Goal: Information Seeking & Learning: Learn about a topic

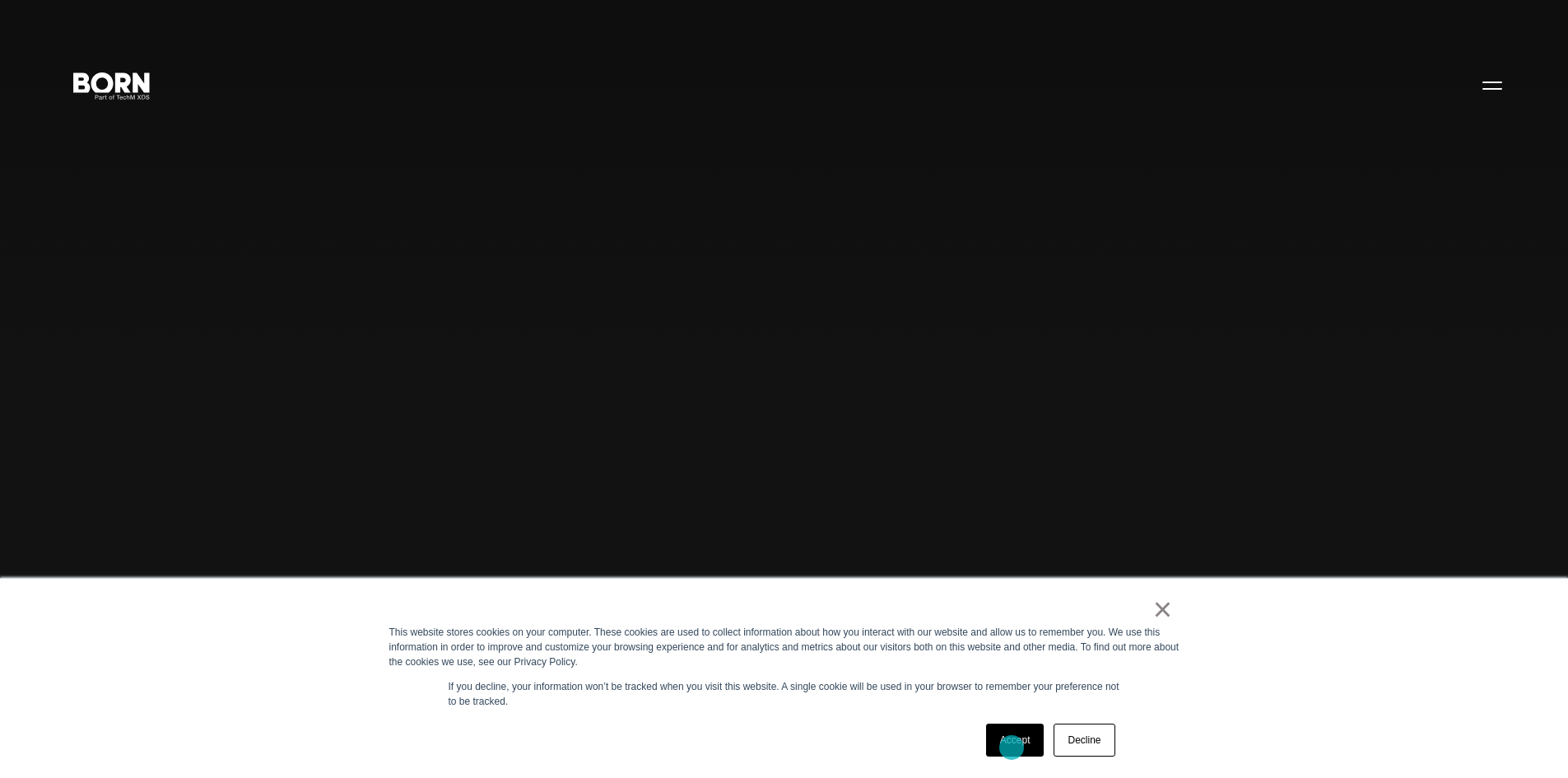
click at [1012, 748] on link "Accept" at bounding box center [1015, 739] width 59 height 33
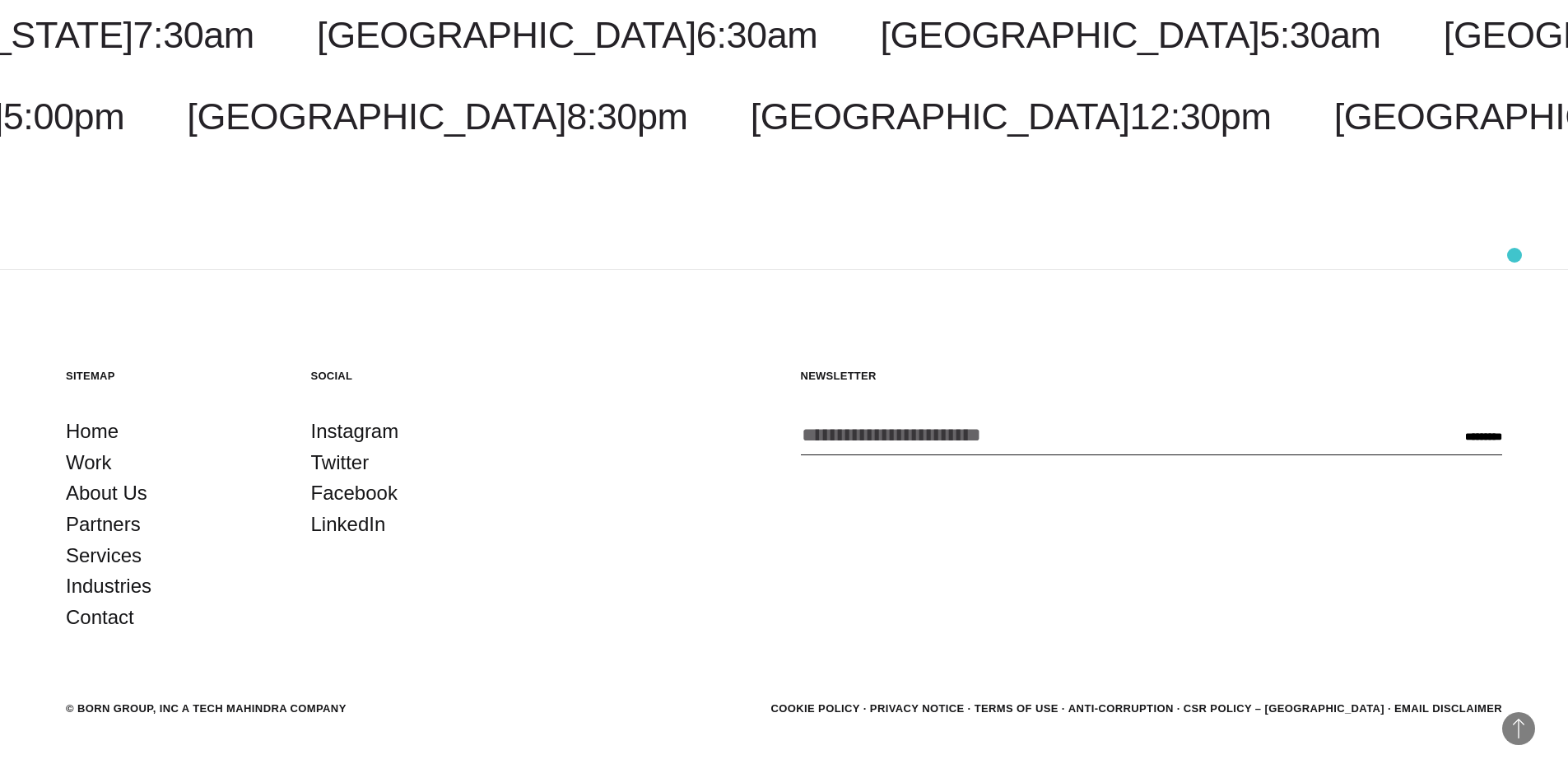
scroll to position [5331, 0]
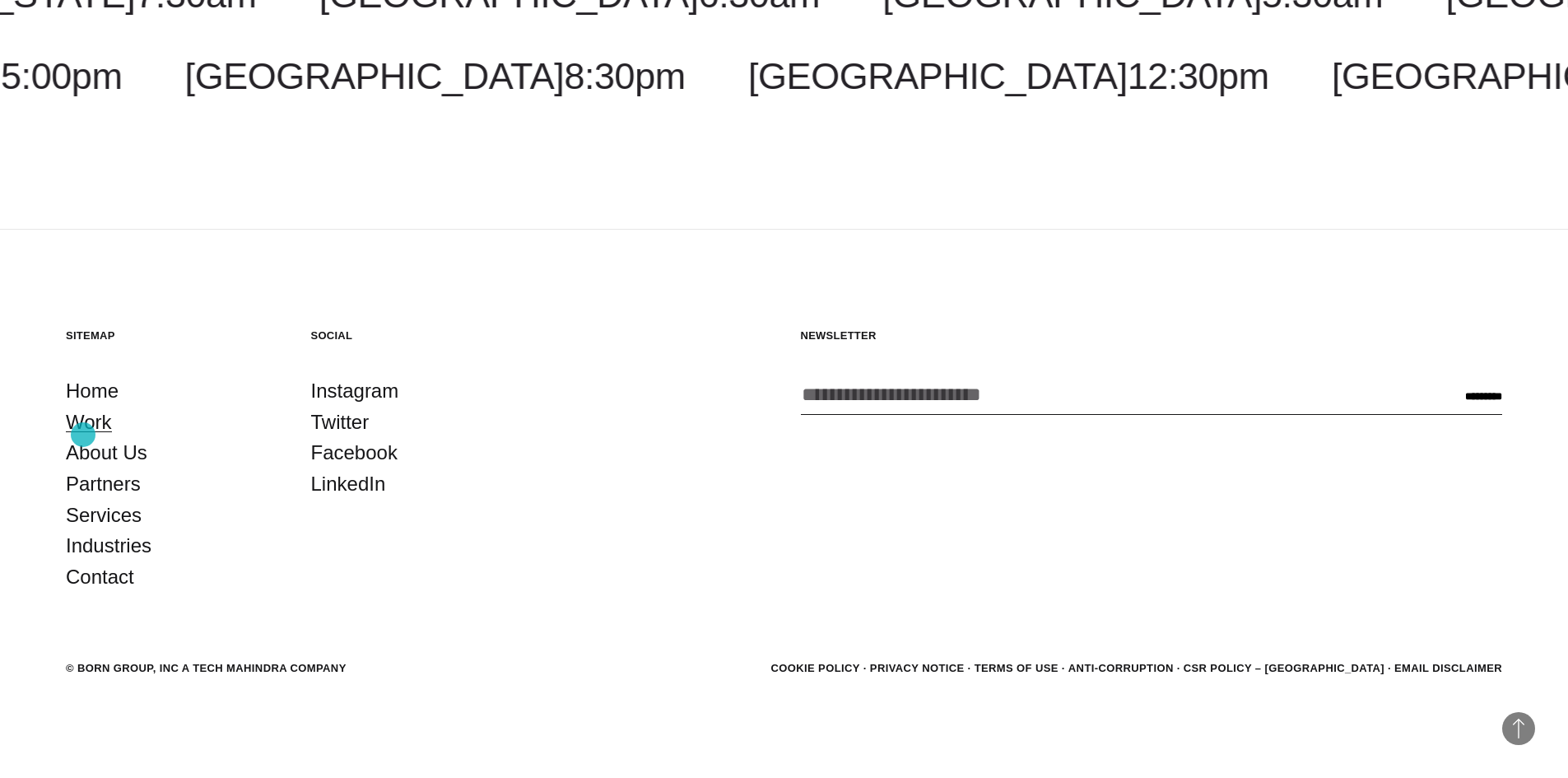
click at [83, 434] on link "Work" at bounding box center [89, 422] width 46 height 31
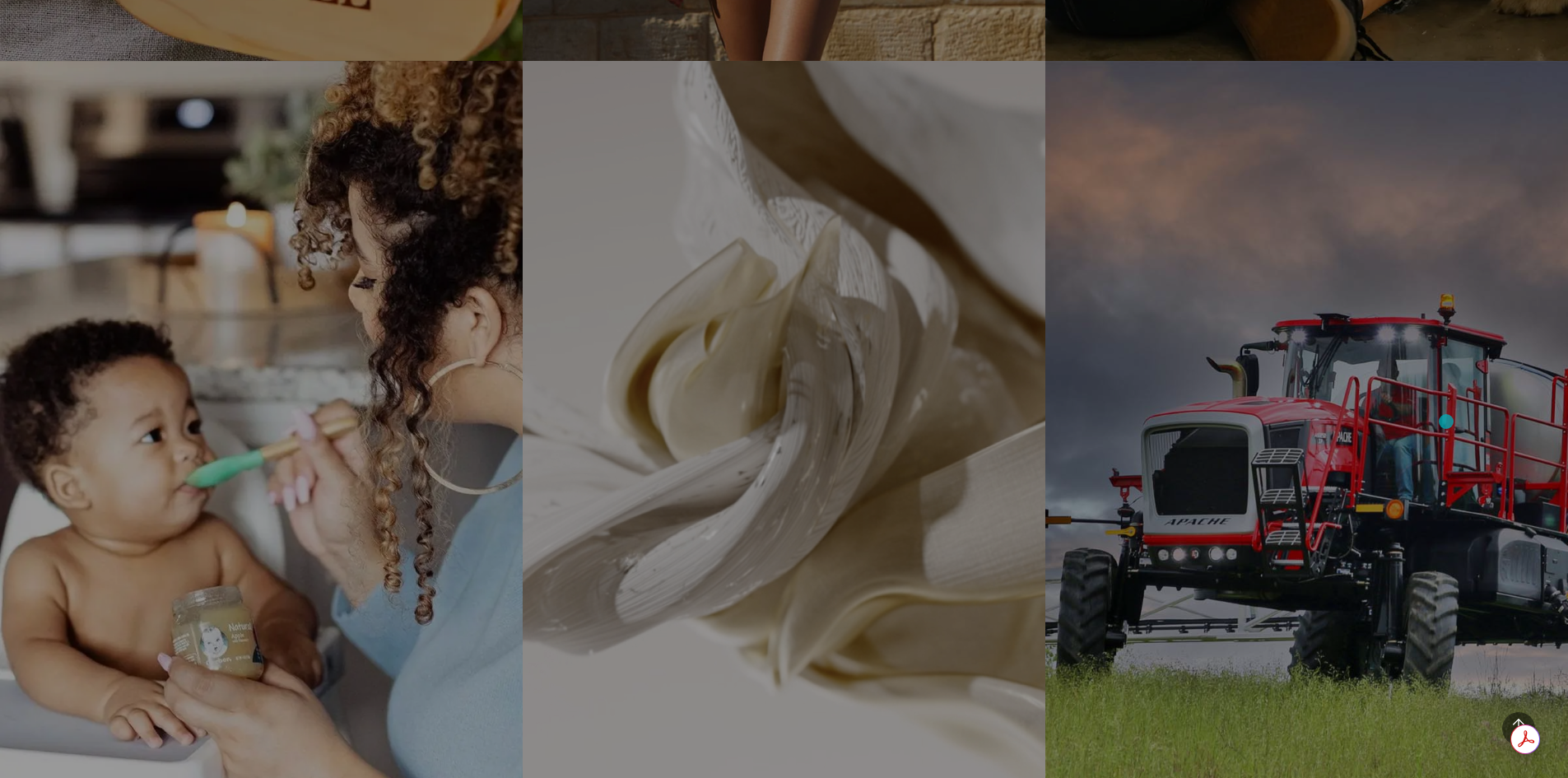
scroll to position [4255, 0]
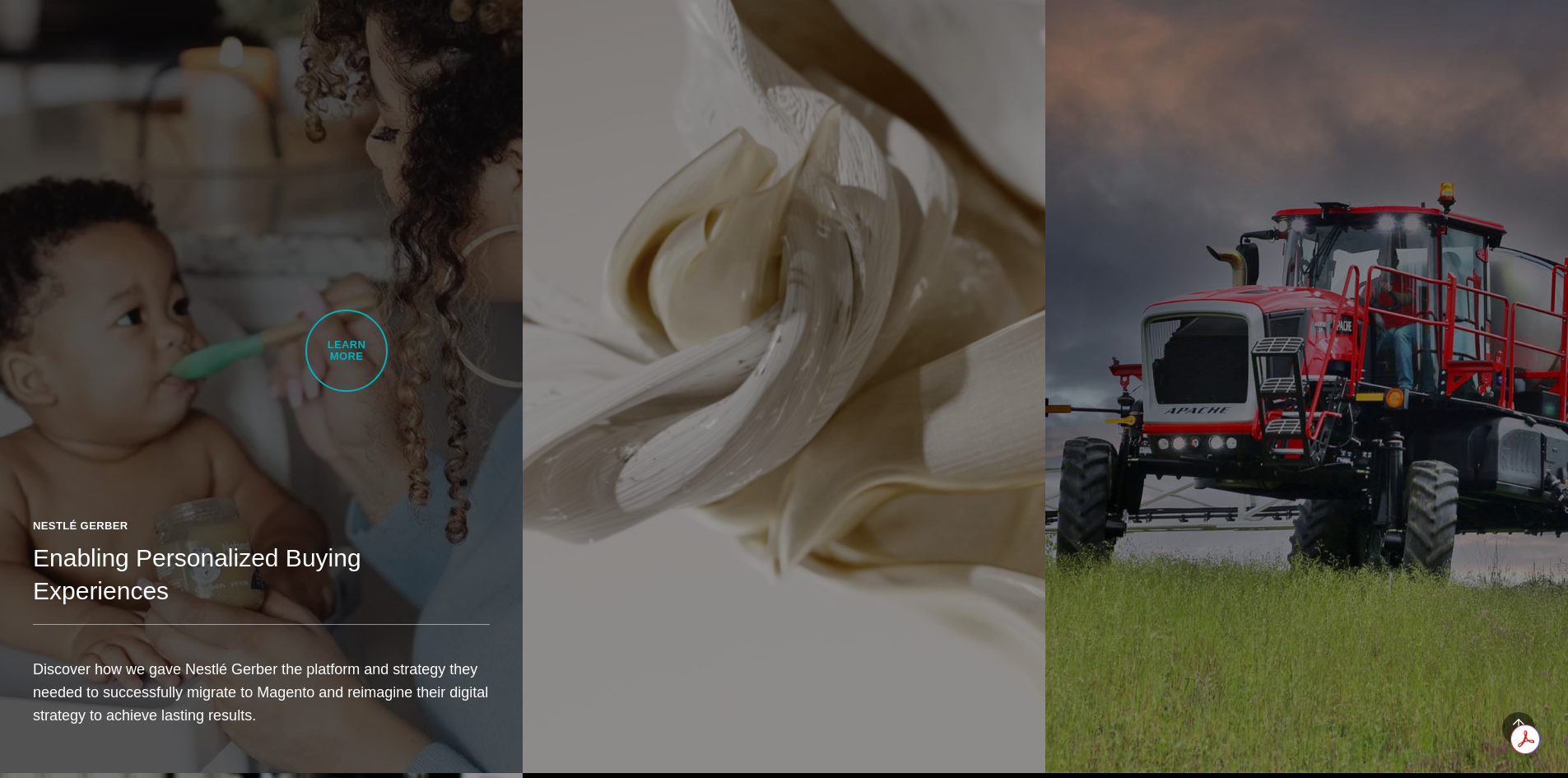
click at [346, 350] on link "Nestlé Gerber Enabling Personalized Buying Experiences Discover how we gave Nes…" at bounding box center [261, 362] width 523 height 823
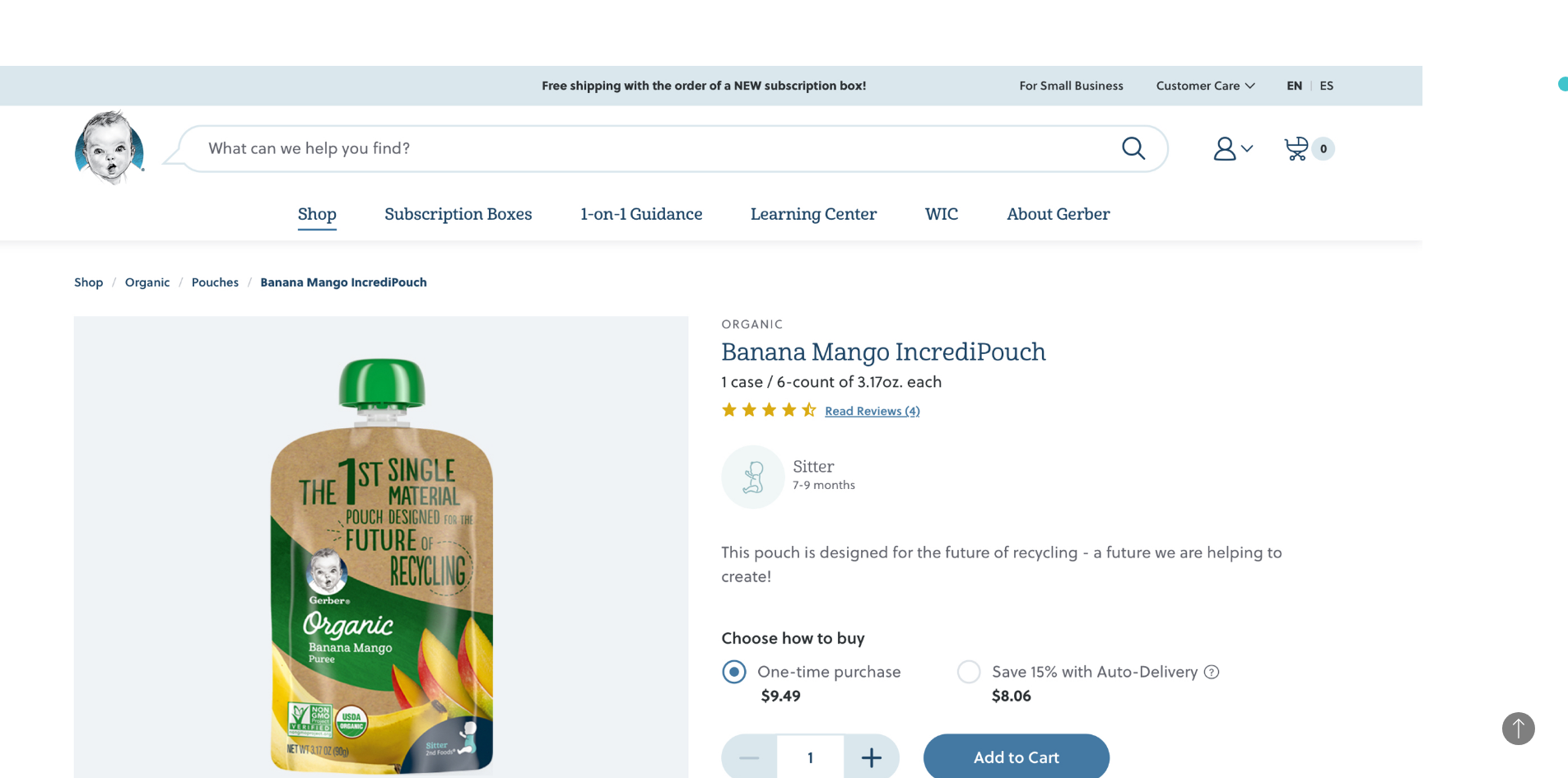
scroll to position [12063, 0]
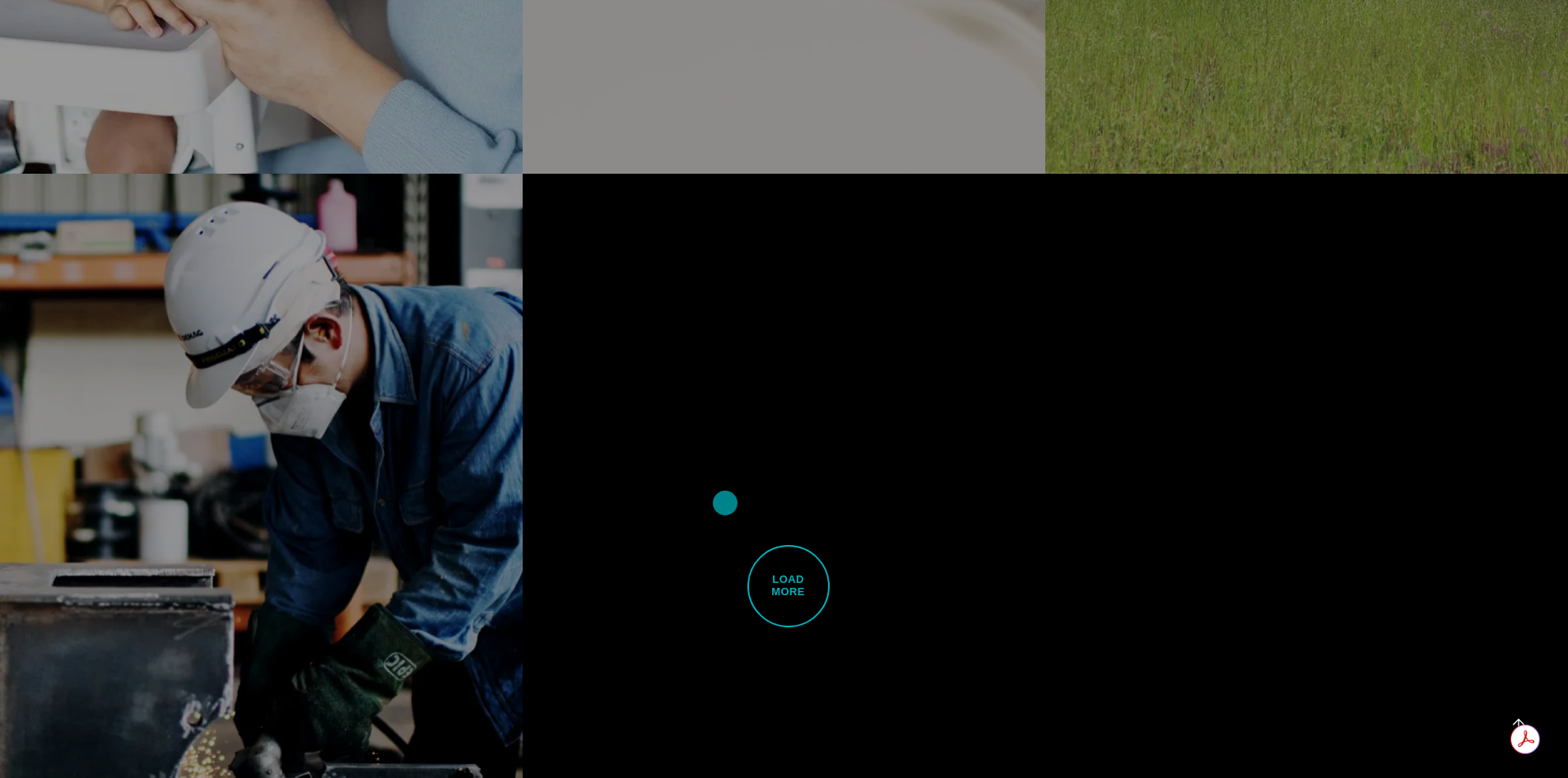
scroll to position [4826, 0]
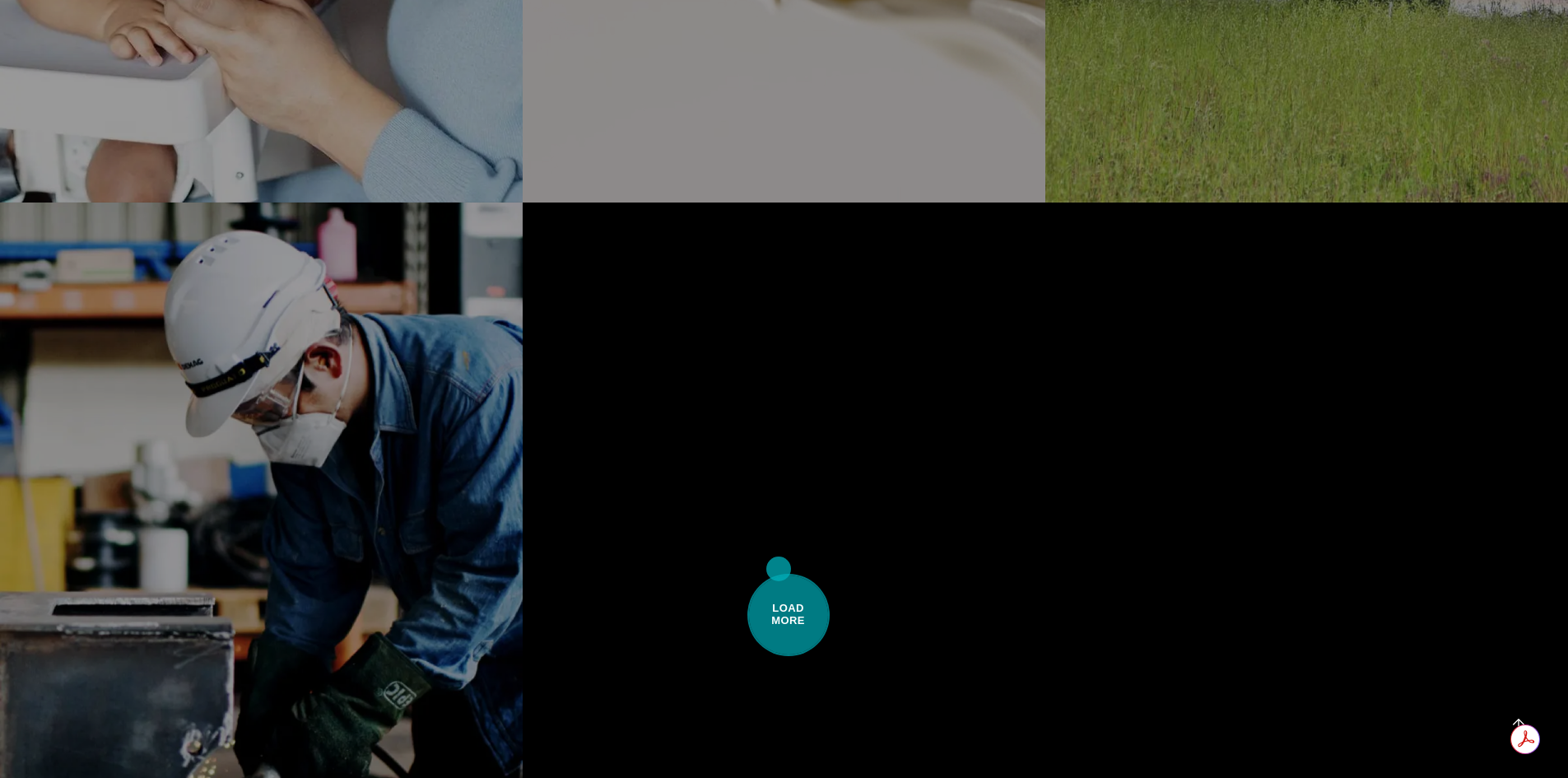
click at [779, 574] on span "Load More" at bounding box center [788, 615] width 82 height 82
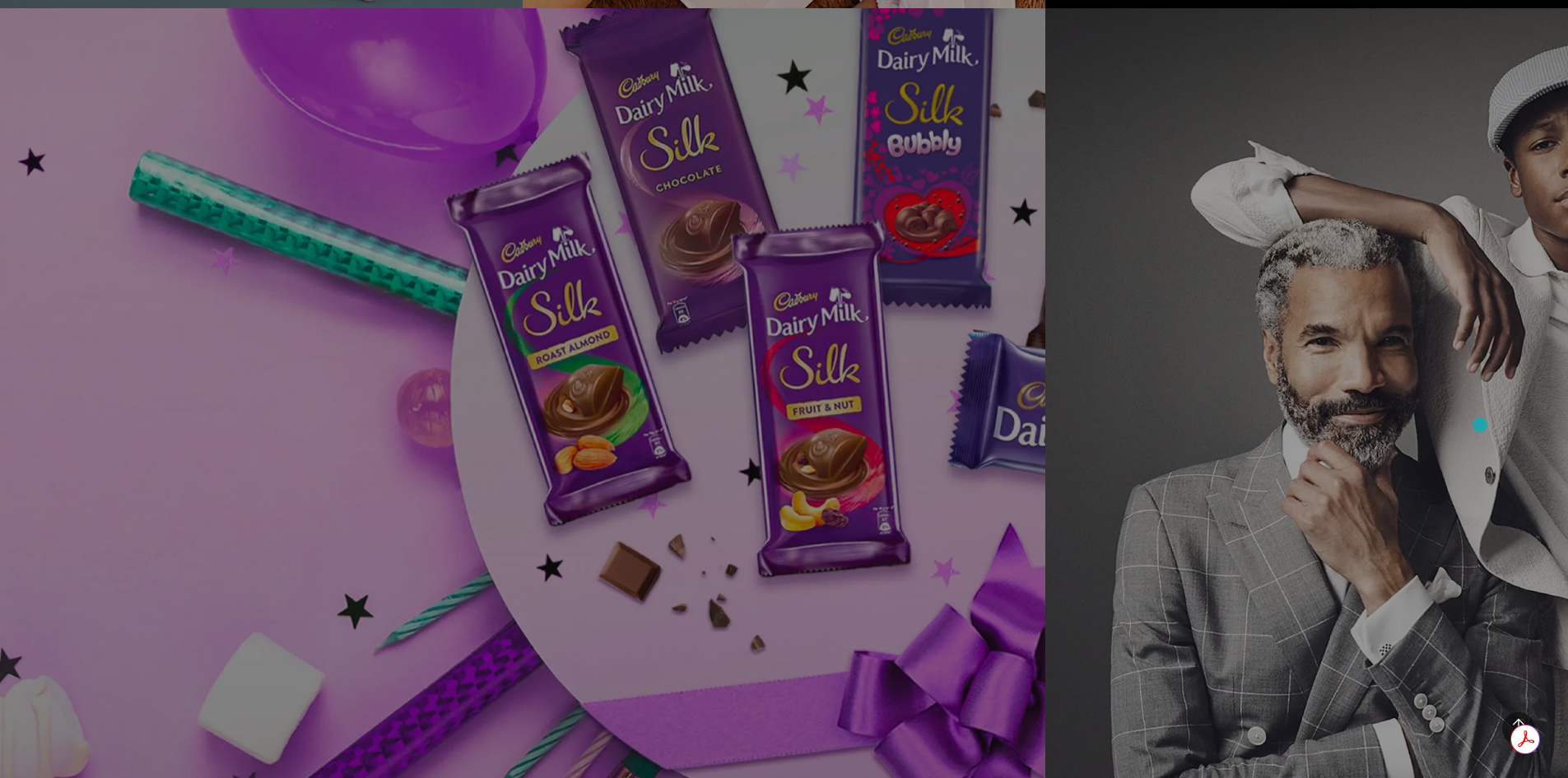
scroll to position [7586, 0]
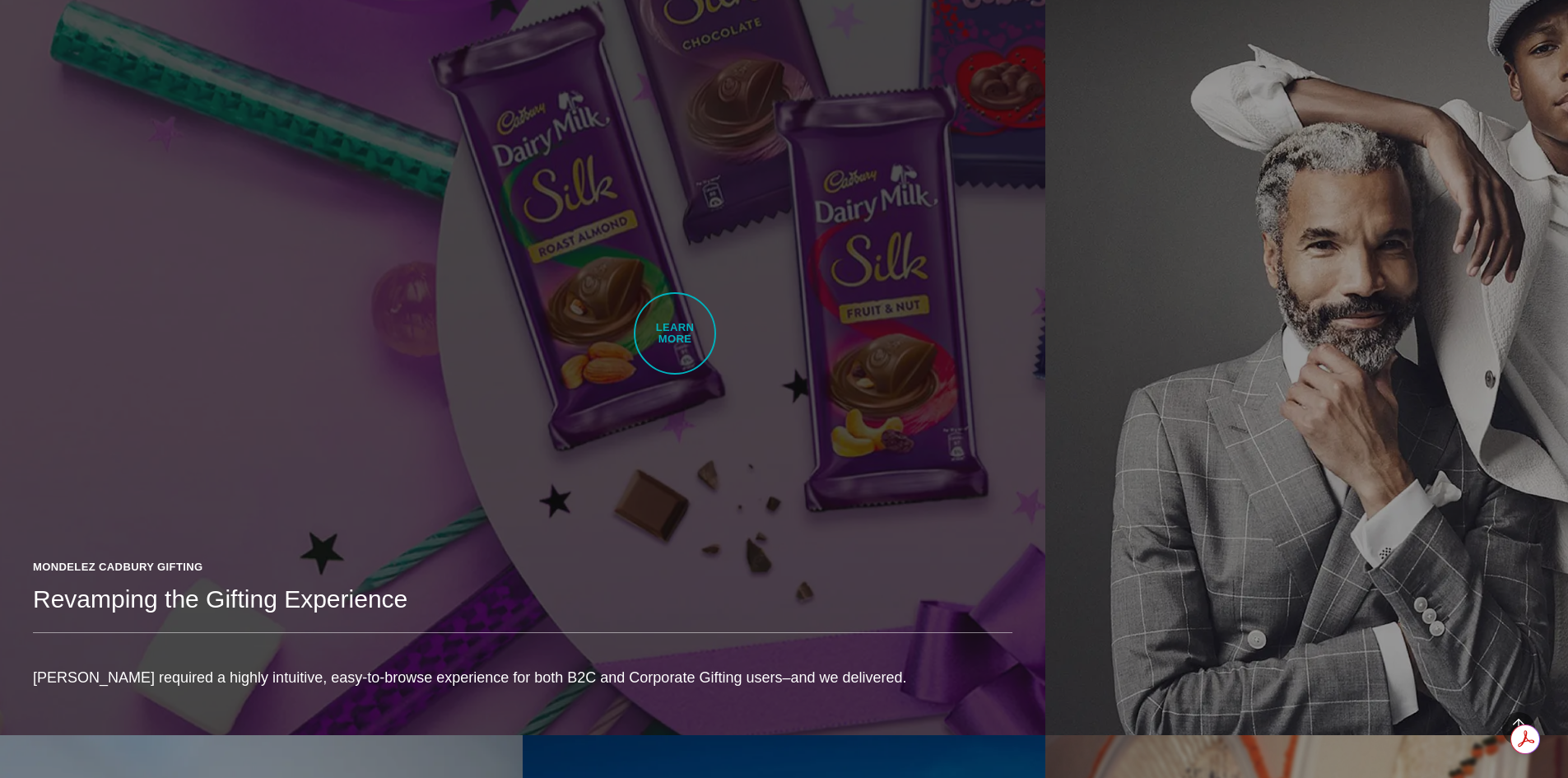
click at [675, 333] on link "Mondelez Cadbury Gifting Revamping the Gifting Experience Mondelez required a h…" at bounding box center [522, 324] width 1045 height 823
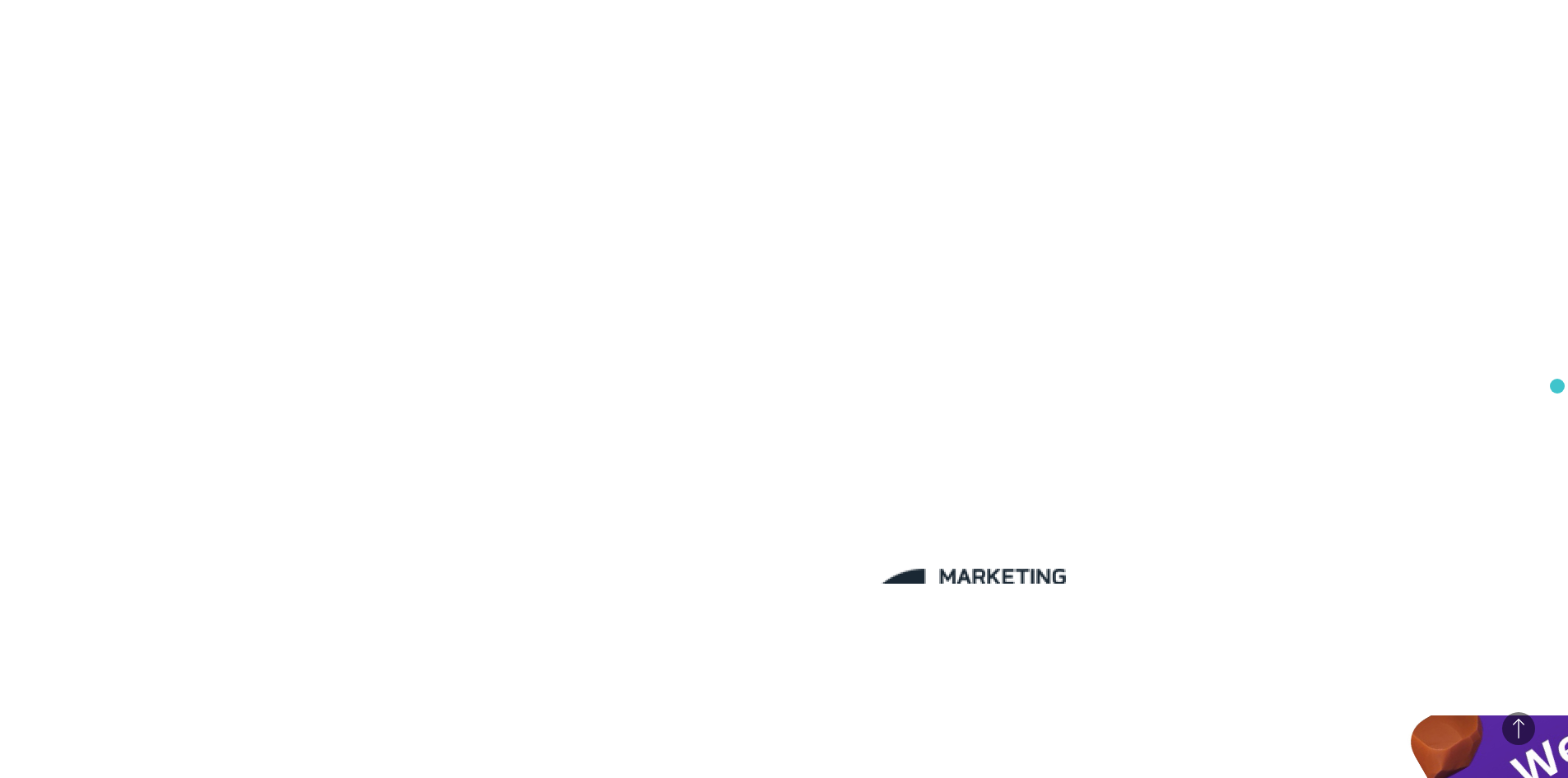
scroll to position [15565, 0]
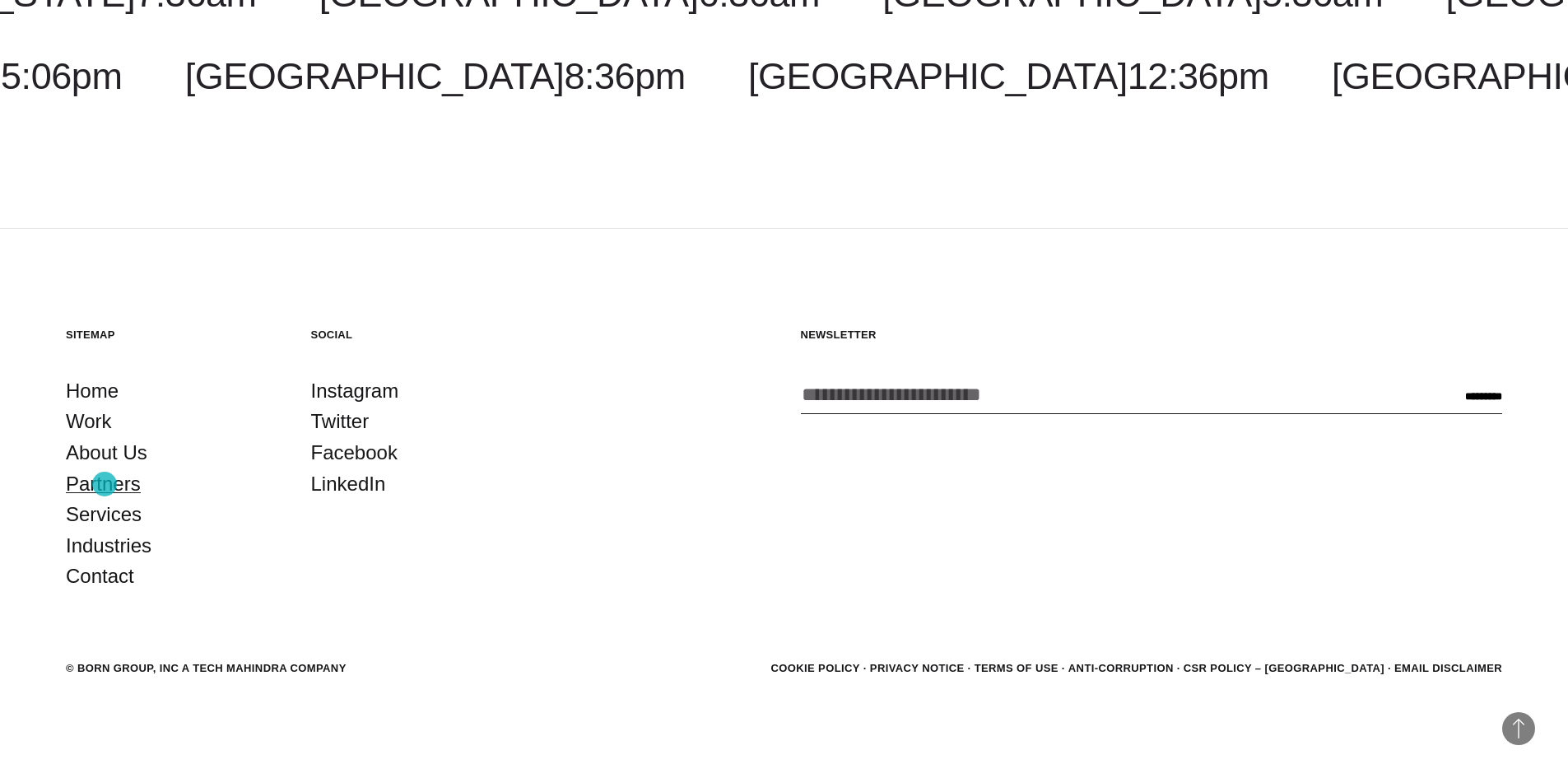
click at [105, 484] on link "Partners" at bounding box center [103, 483] width 75 height 31
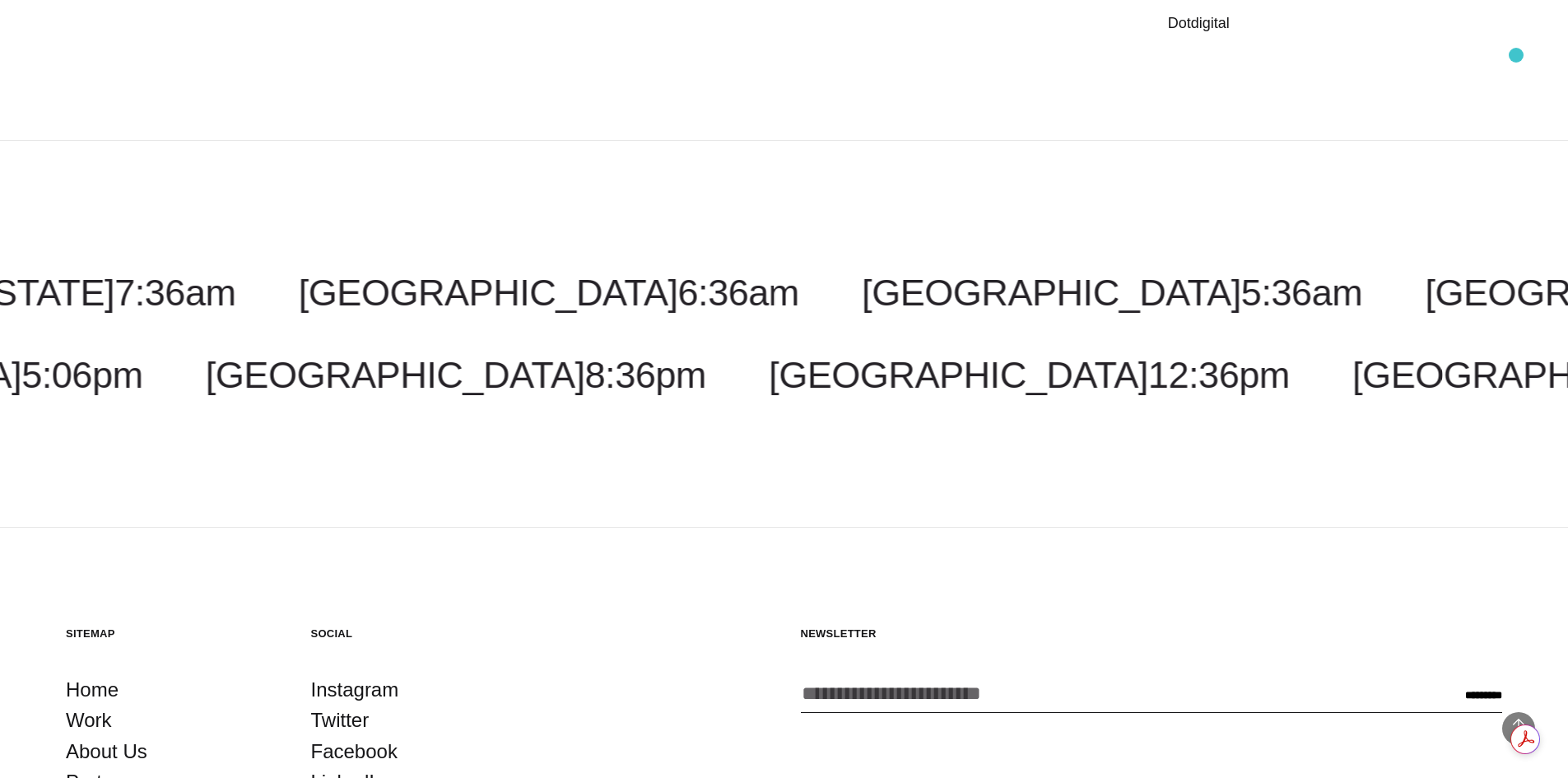
scroll to position [2929, 0]
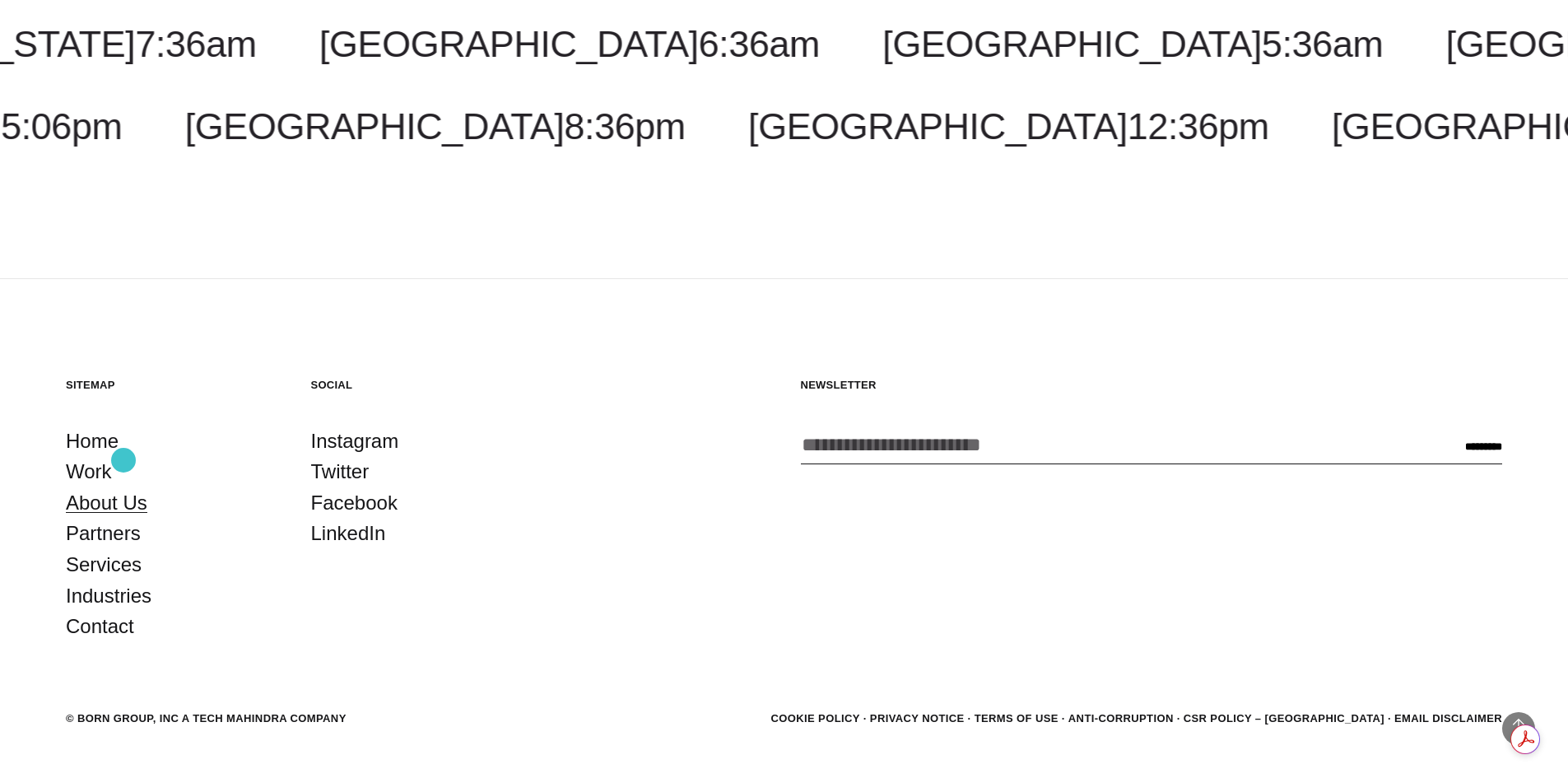
click at [124, 487] on link "About Us" at bounding box center [107, 502] width 81 height 31
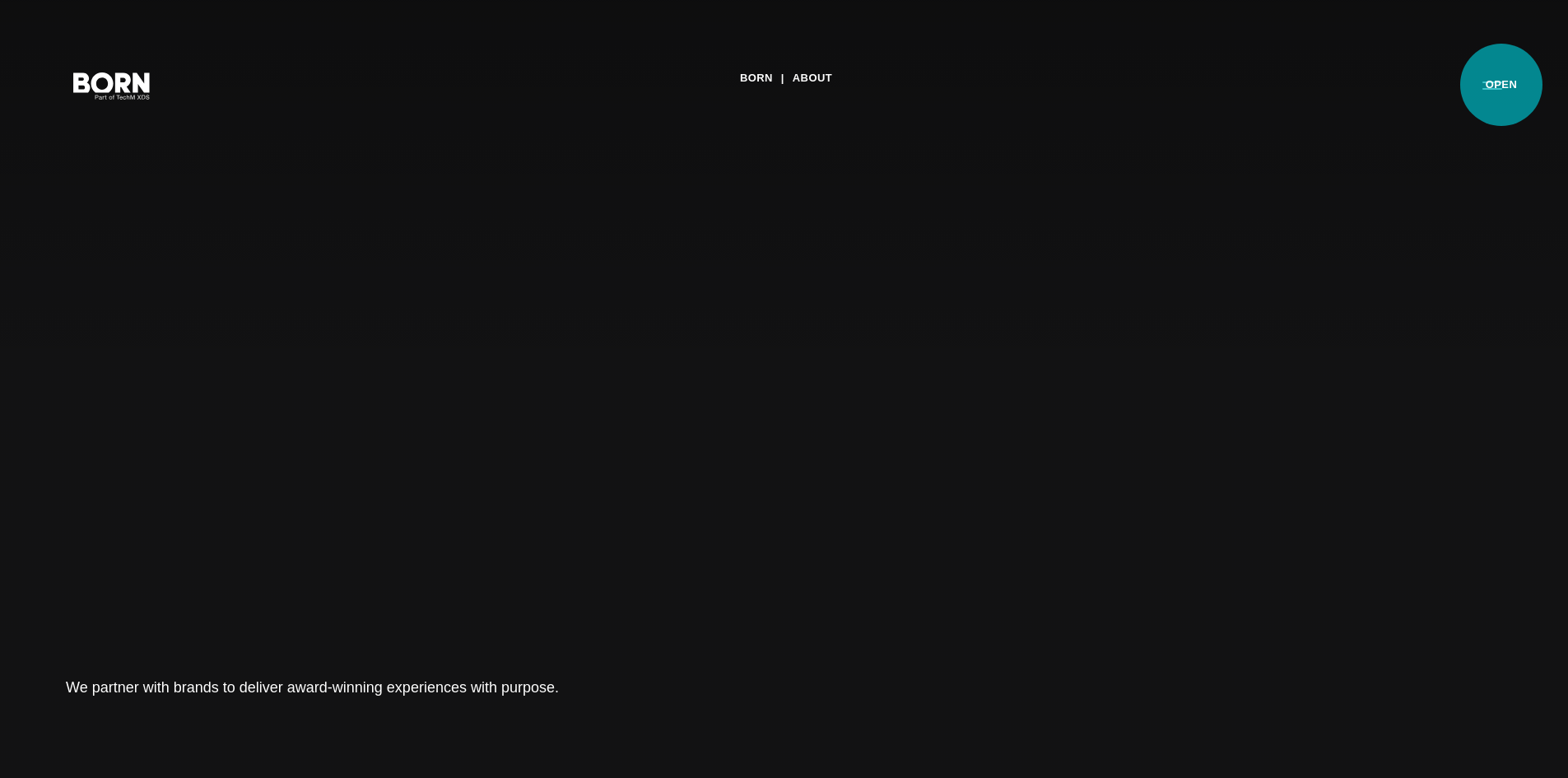
click at [1501, 85] on button "Primary Menu" at bounding box center [1492, 84] width 40 height 35
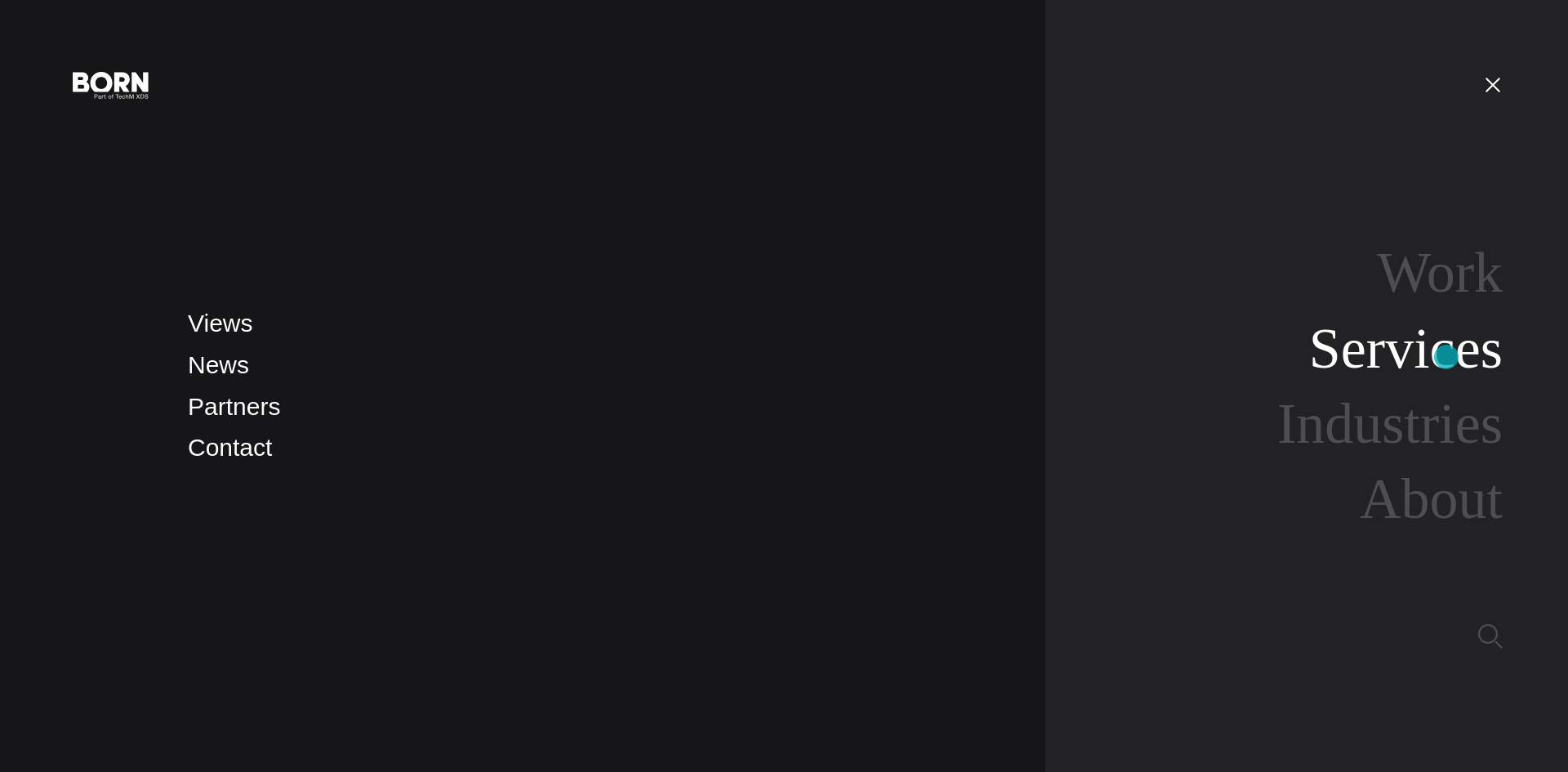
click at [1446, 357] on link "Services" at bounding box center [1405, 348] width 194 height 63
